Goal: Navigation & Orientation: Find specific page/section

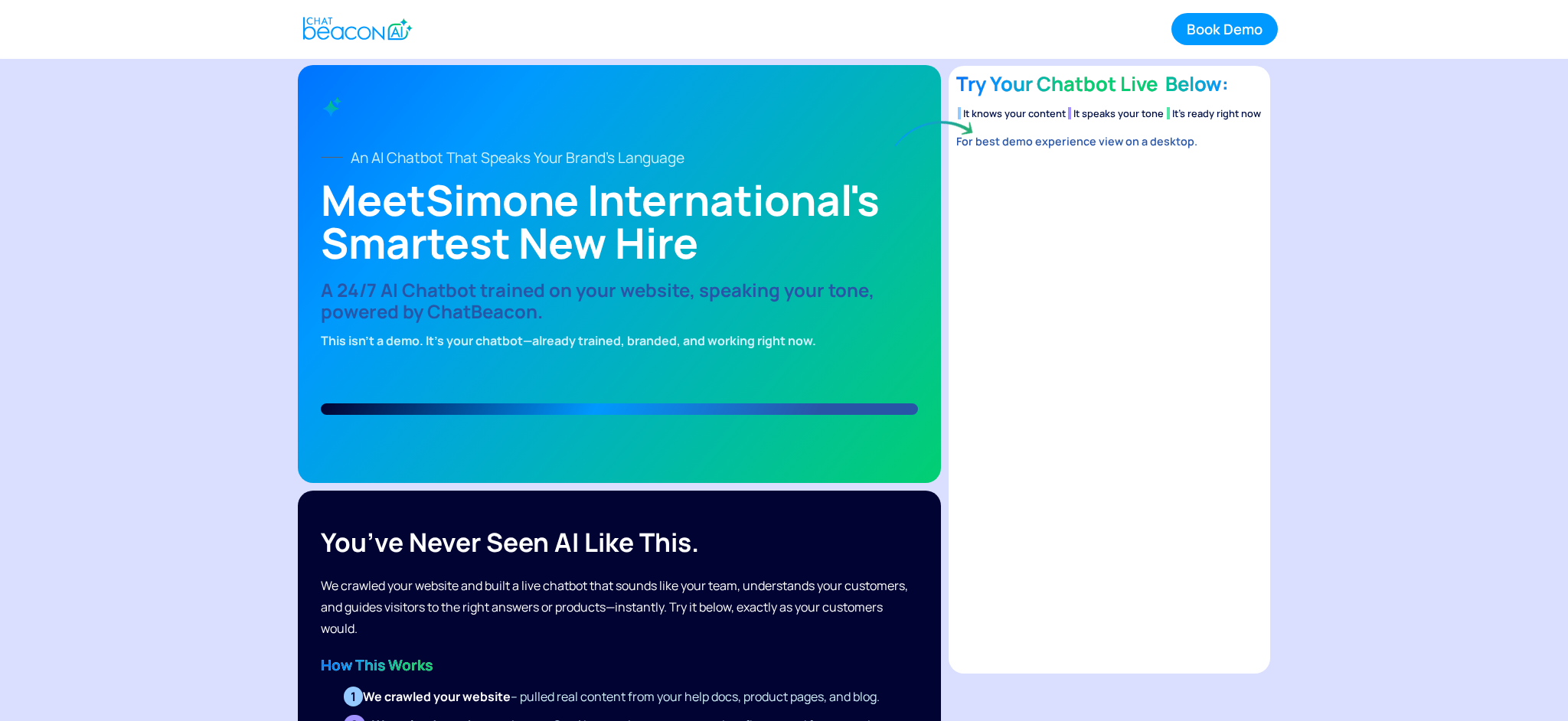
drag, startPoint x: 1380, startPoint y: 367, endPoint x: 1361, endPoint y: 372, distance: 19.6
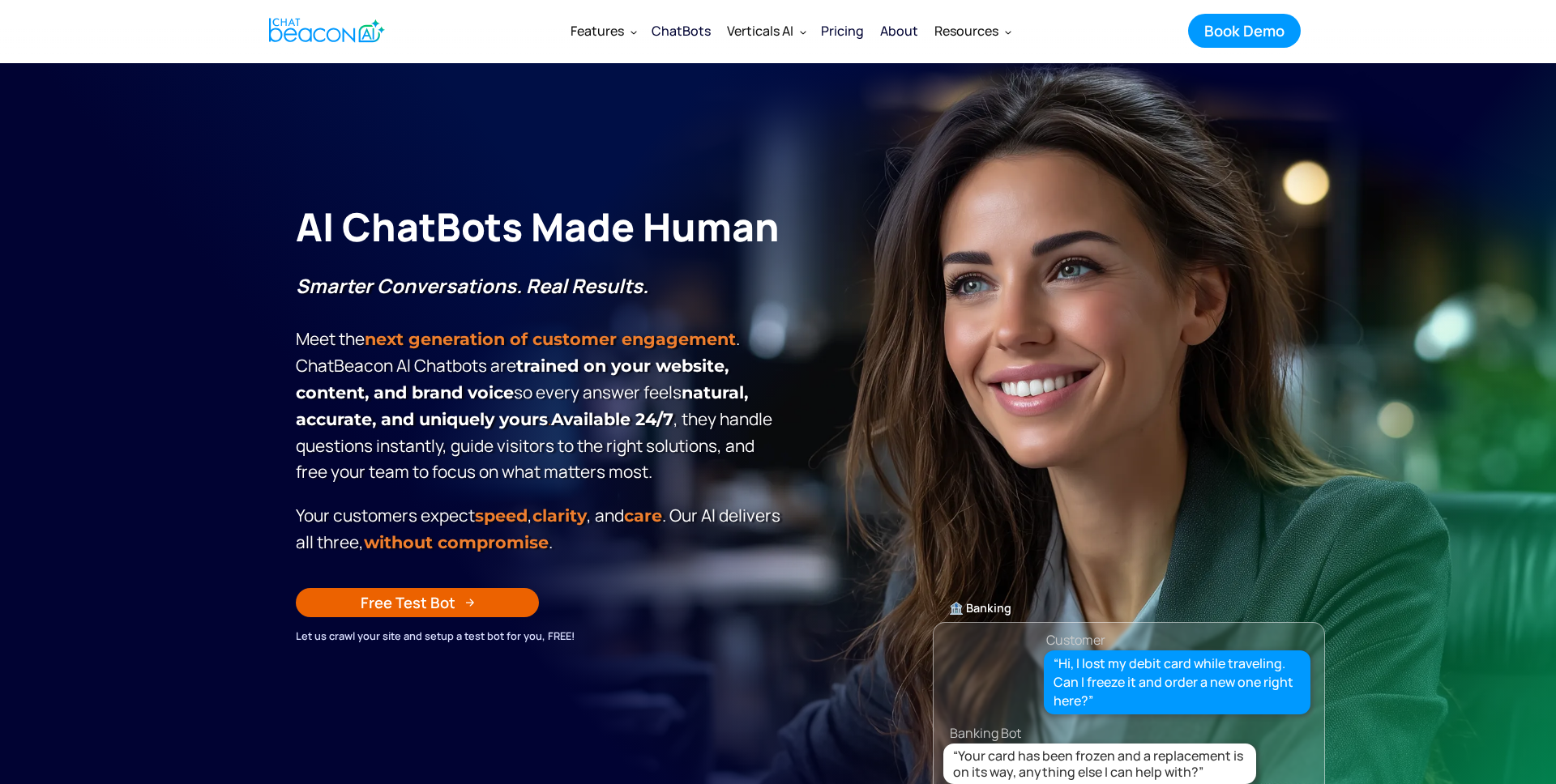
click at [1260, 279] on div "AI ChatBots Made Human Smarter Conversations. Real Results. Meet the next gener…" at bounding box center [778, 394] width 997 height 501
click at [0, 0] on icon "button" at bounding box center [0, 0] width 0 height 0
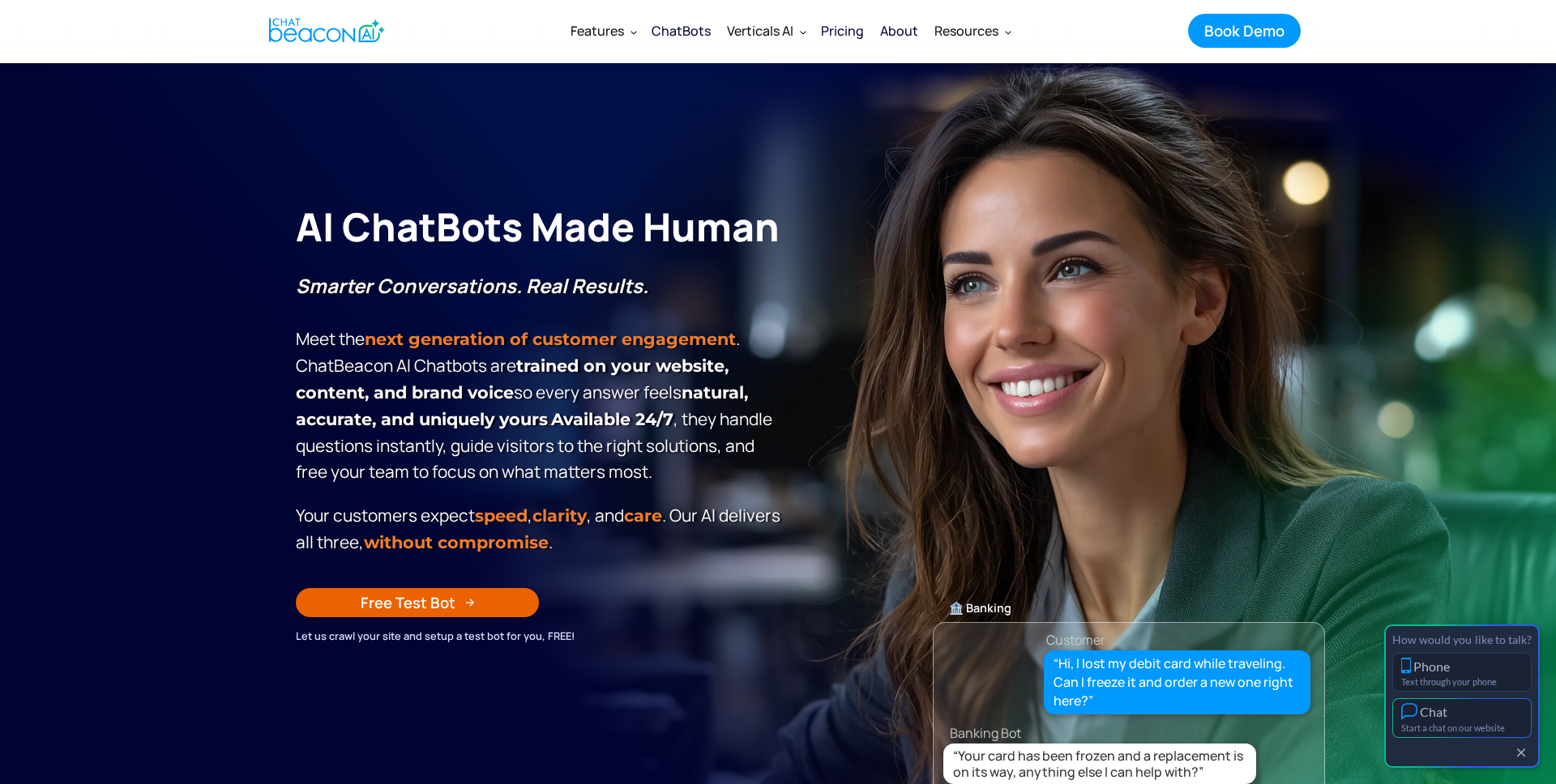
click at [1462, 729] on div "Start a chat on our website" at bounding box center [1462, 729] width 122 height 11
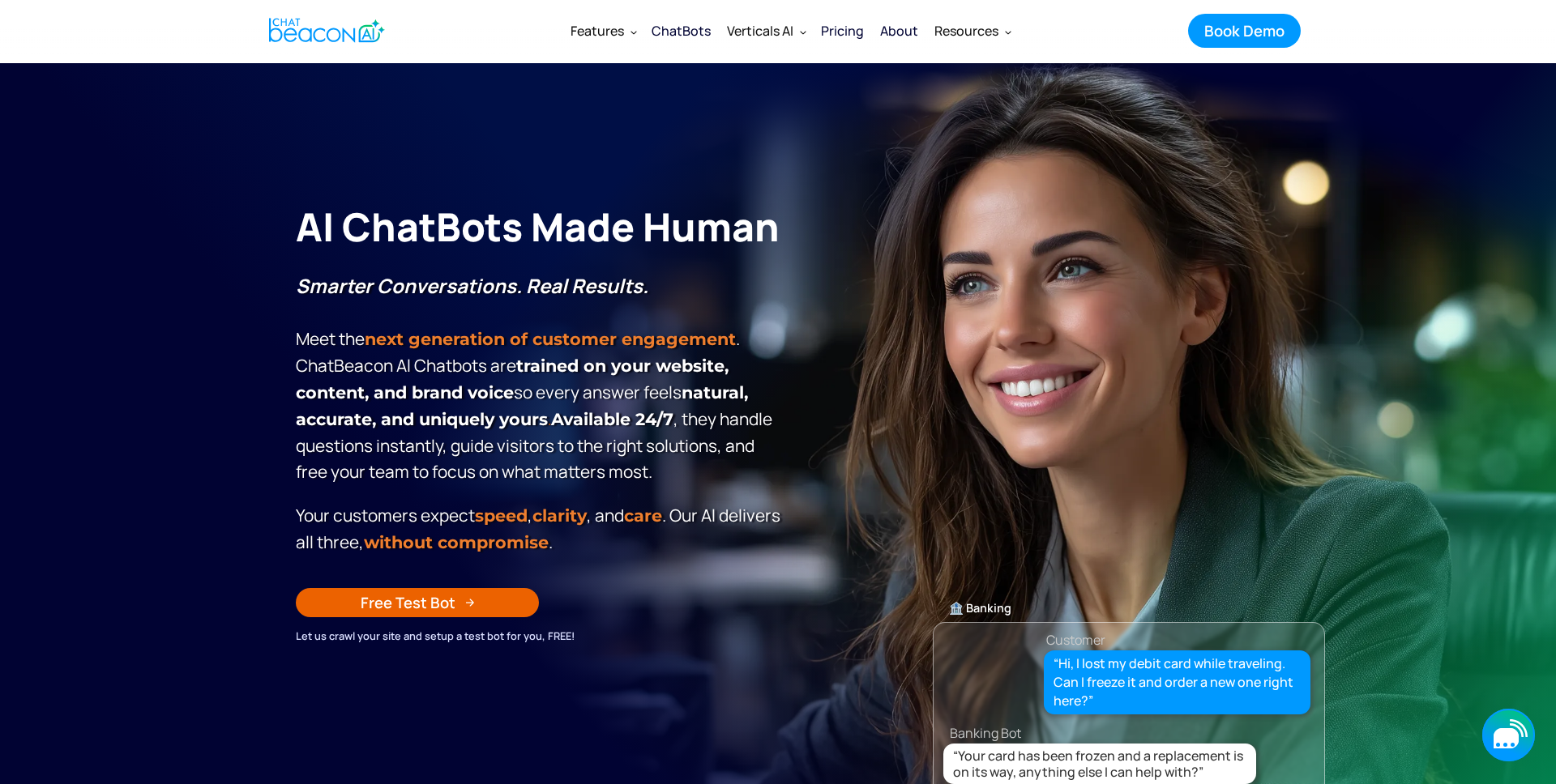
click at [1492, 729] on icon "button" at bounding box center [1509, 735] width 53 height 53
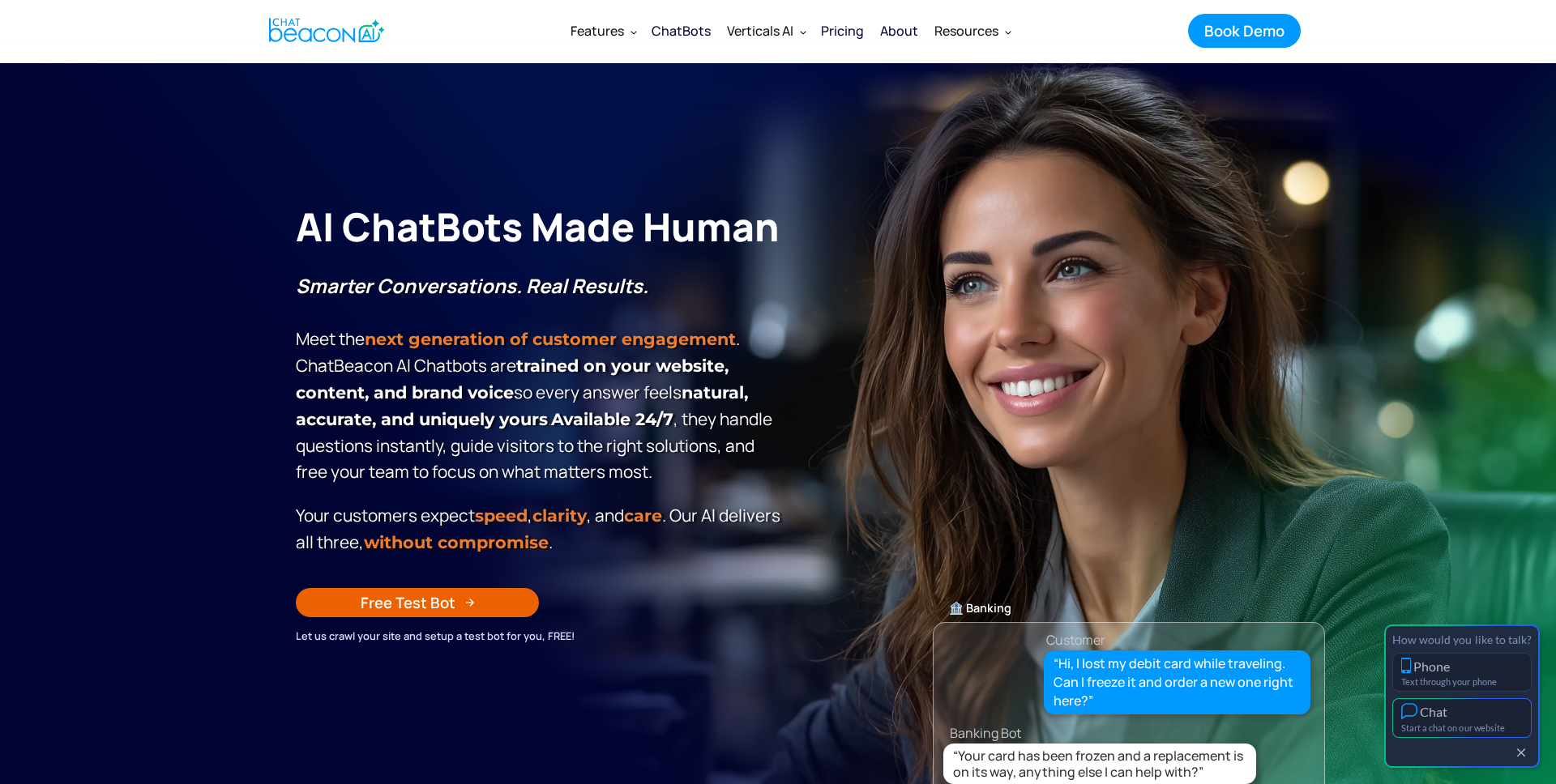
click at [1469, 726] on div "Start a chat on our website" at bounding box center [1462, 729] width 122 height 11
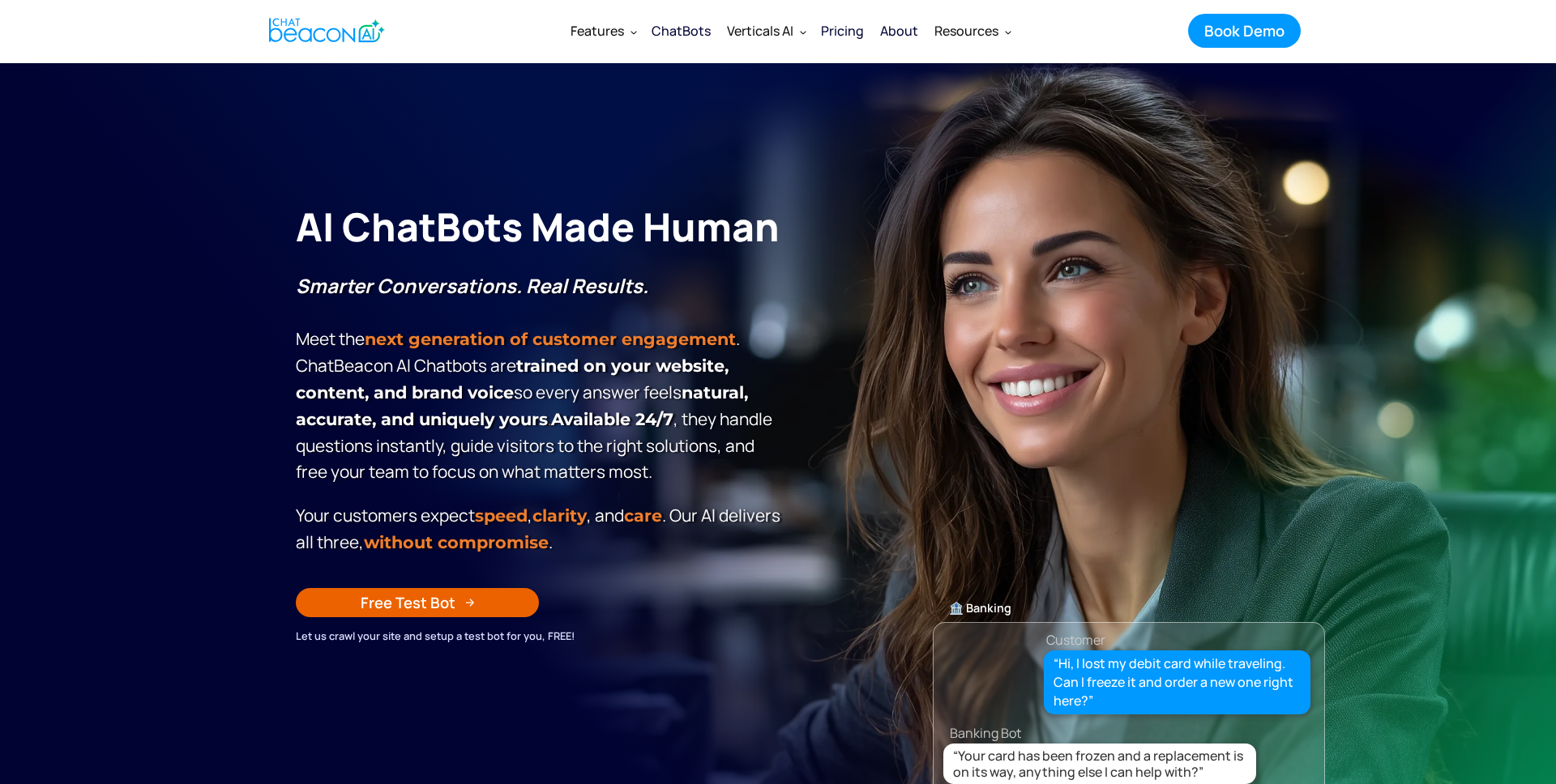
scroll to position [2, 0]
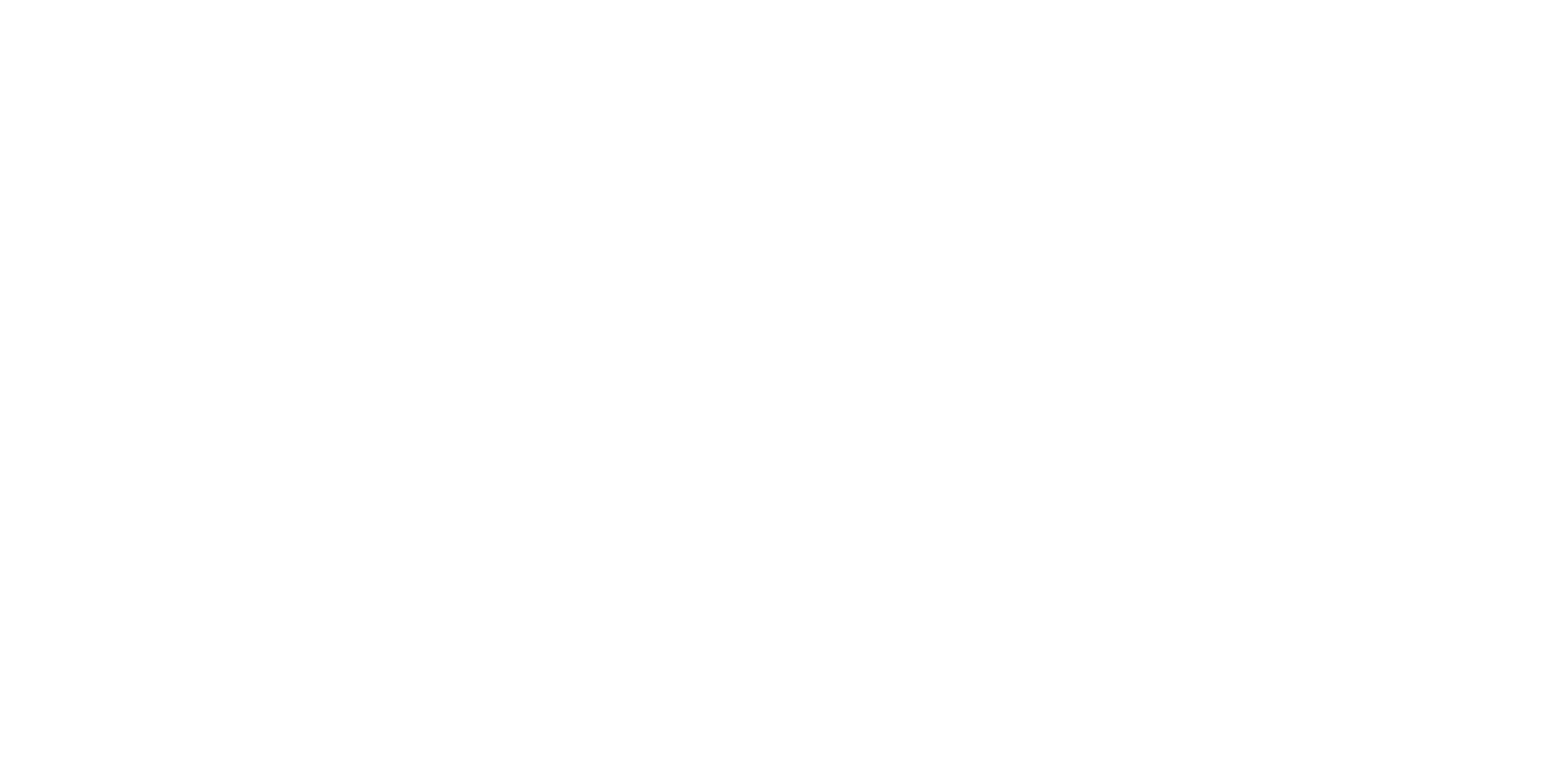
click at [1062, 132] on section "**********" at bounding box center [778, 469] width 1556 height 810
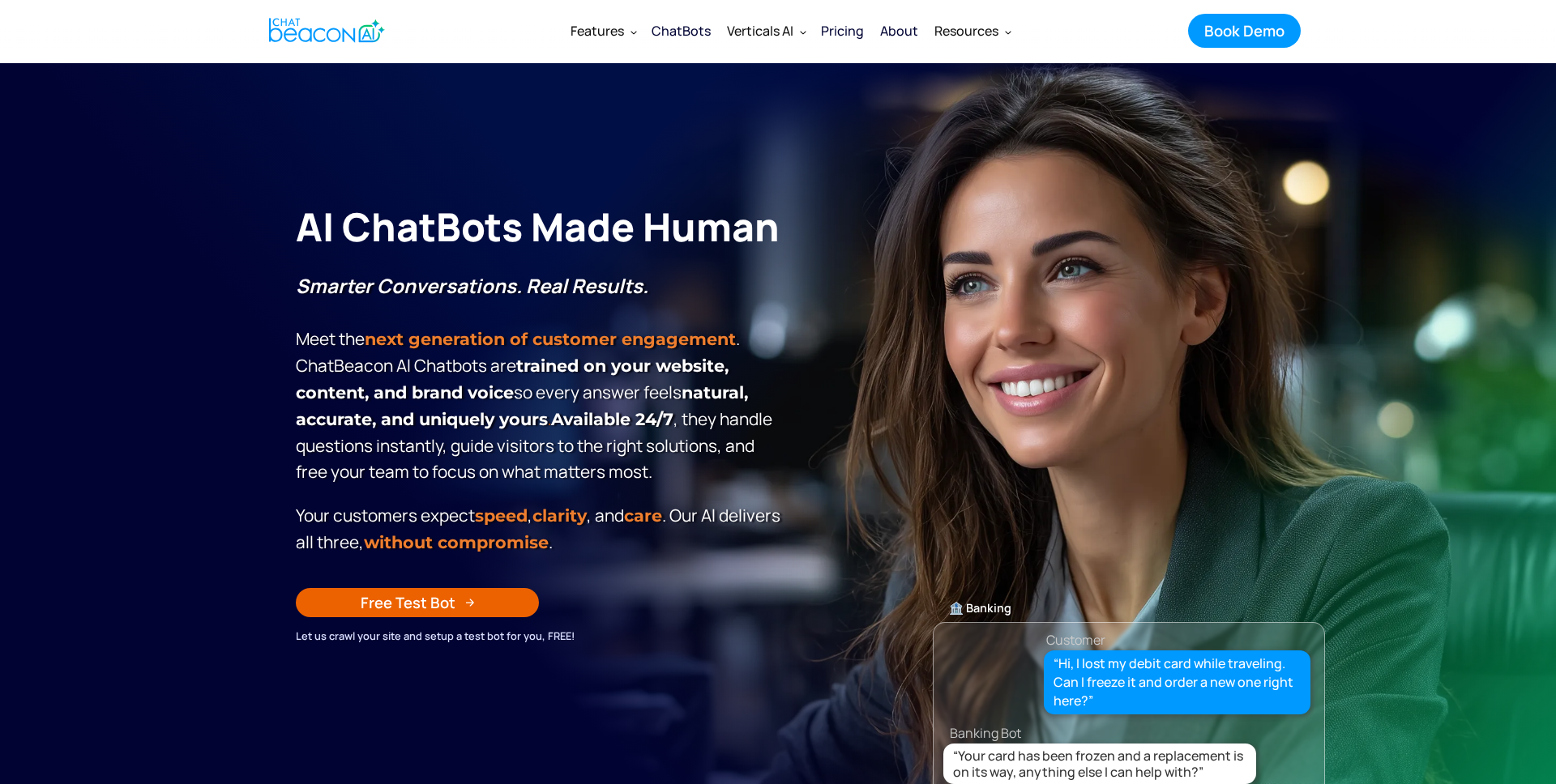
click at [1288, 500] on div "🏦 Banking Customer “Hi, I lost my debit card while traveling. Can I freeze it a…" at bounding box center [1130, 547] width 393 height 501
click at [1511, 741] on icon "button" at bounding box center [1507, 739] width 25 height 20
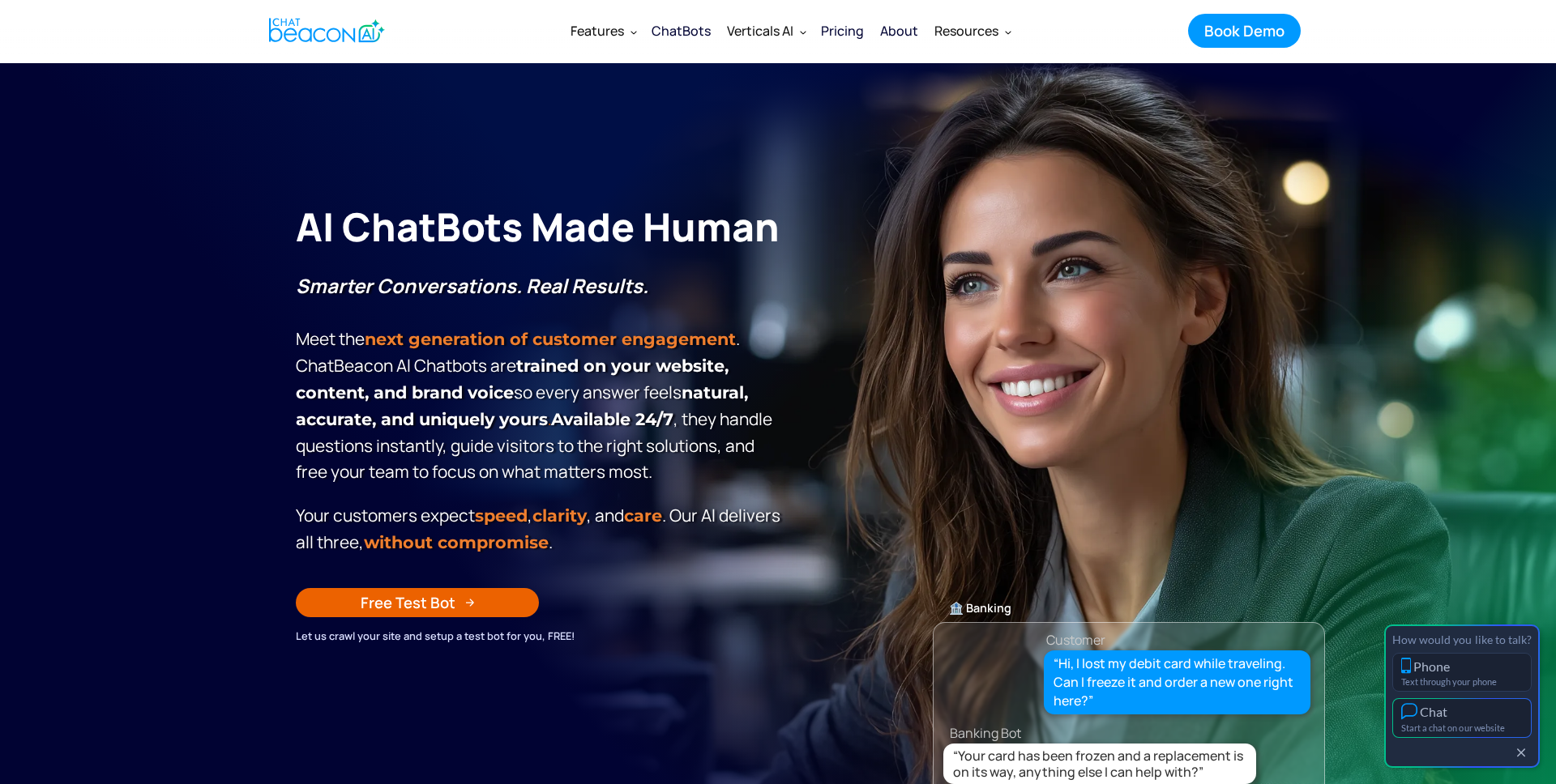
click at [1468, 725] on div "Start a chat on our website" at bounding box center [1462, 729] width 122 height 11
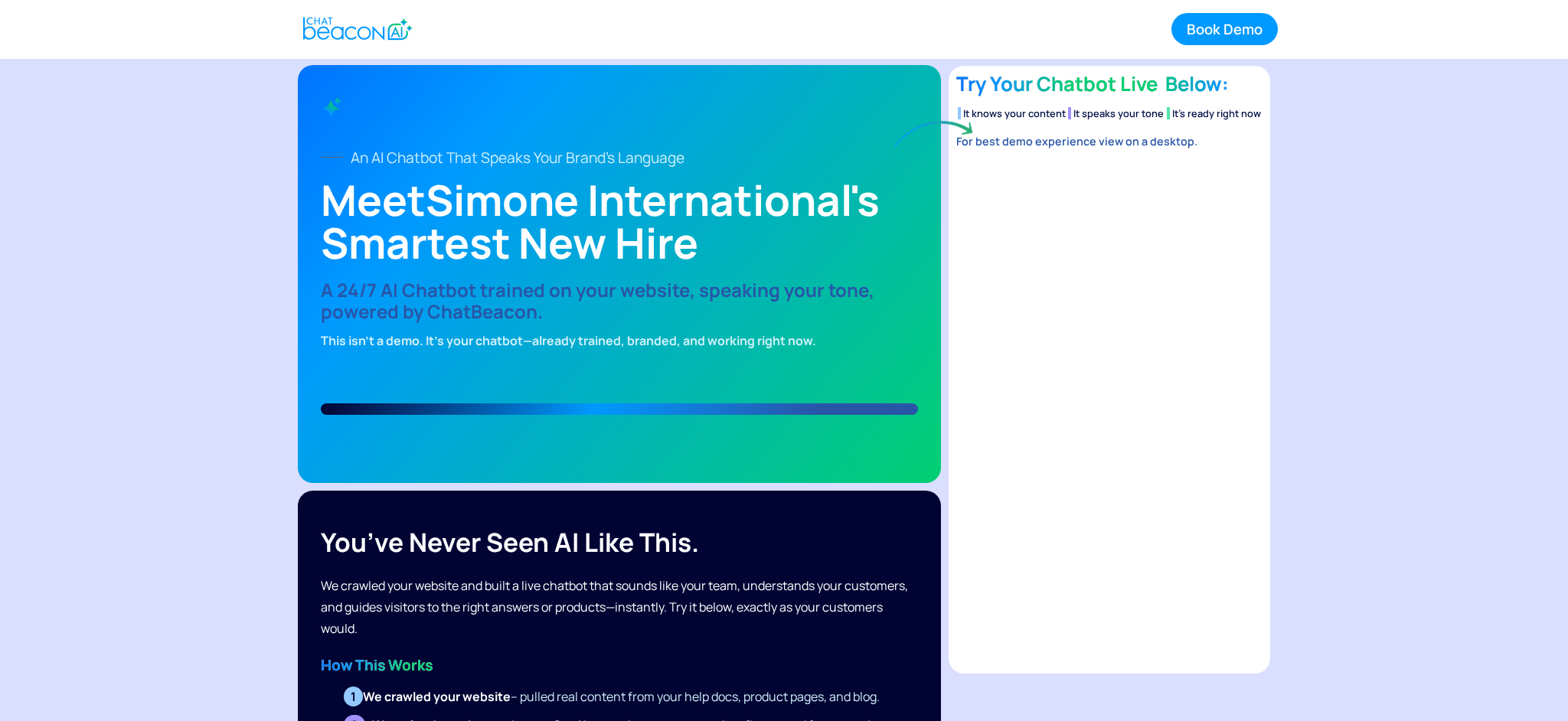
scroll to position [3, 0]
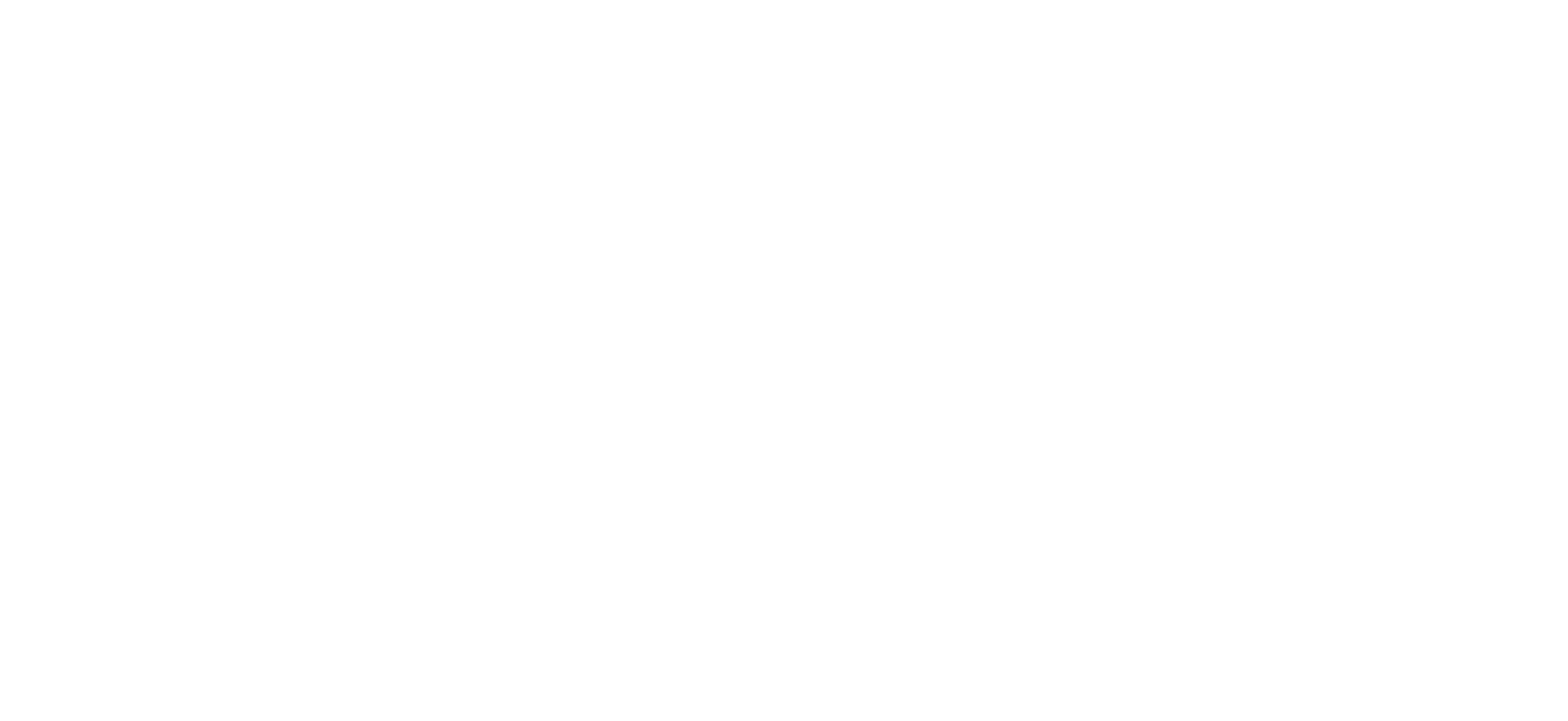
scroll to position [3, 0]
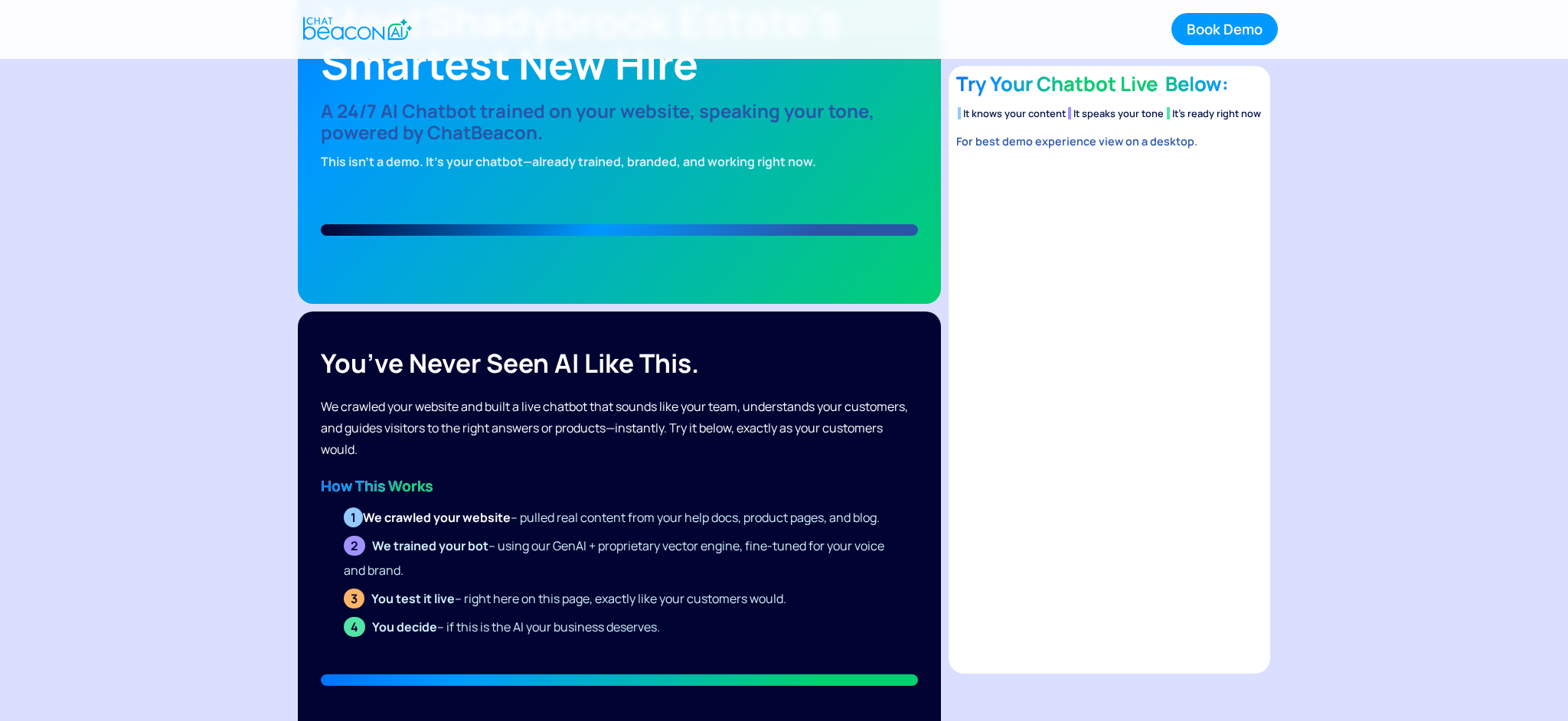
scroll to position [197, 0]
